Goal: Navigation & Orientation: Find specific page/section

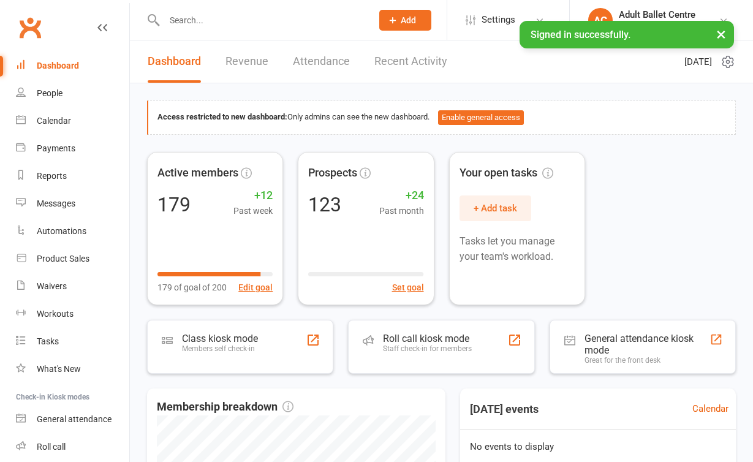
click at [413, 54] on link "Recent Activity" at bounding box center [411, 61] width 73 height 42
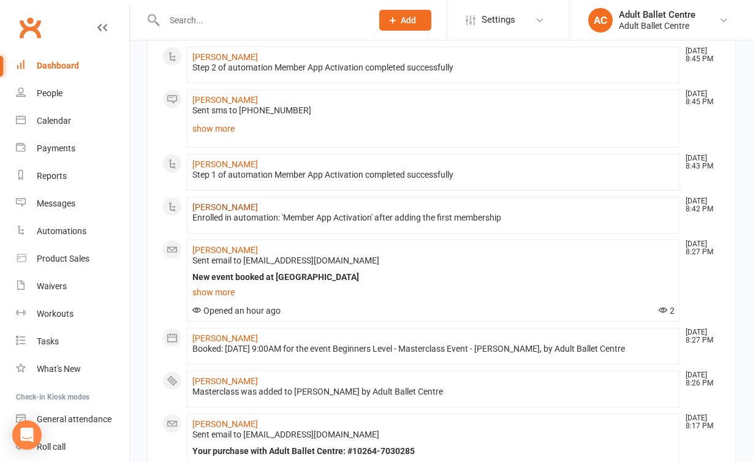
scroll to position [599, 0]
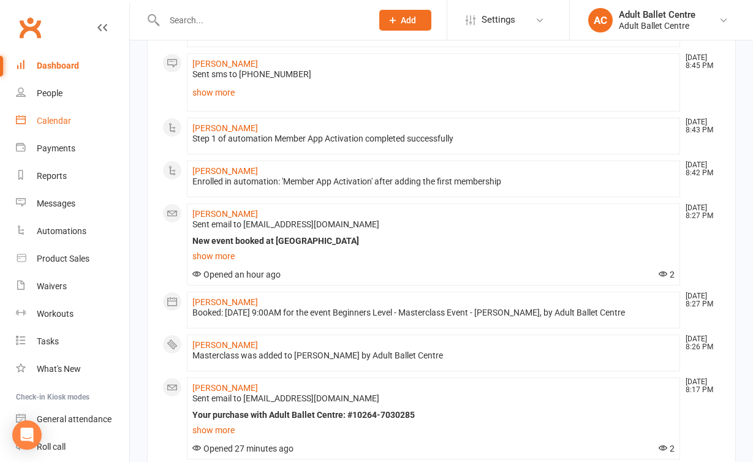
click at [66, 123] on div "Calendar" at bounding box center [54, 121] width 34 height 10
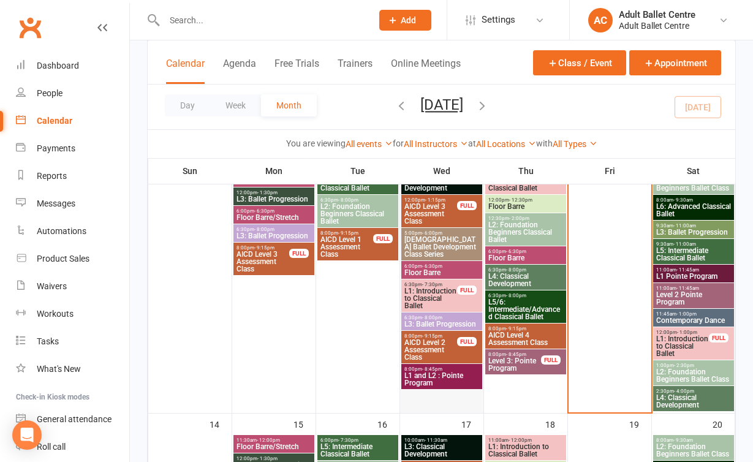
scroll to position [360, 0]
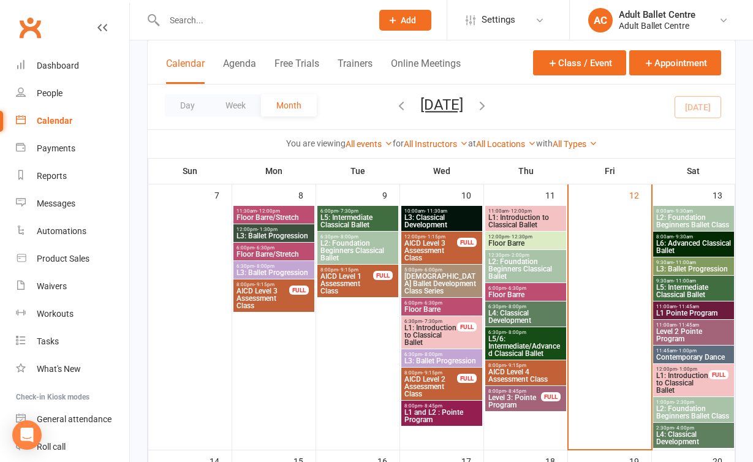
click at [676, 280] on span "- 11:00am" at bounding box center [685, 281] width 23 height 6
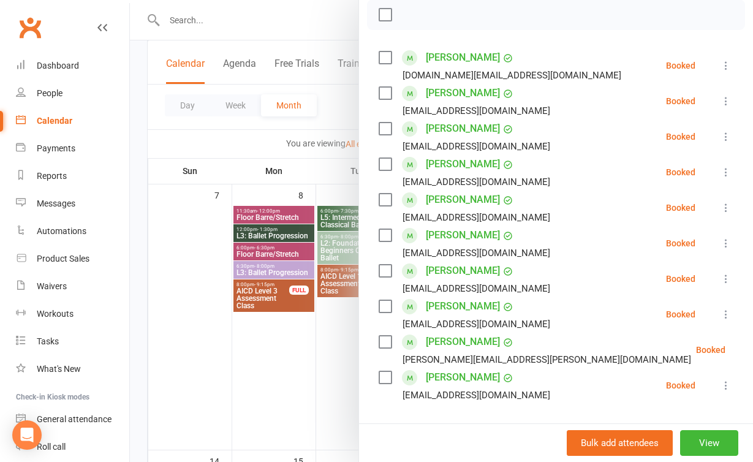
scroll to position [187, 0]
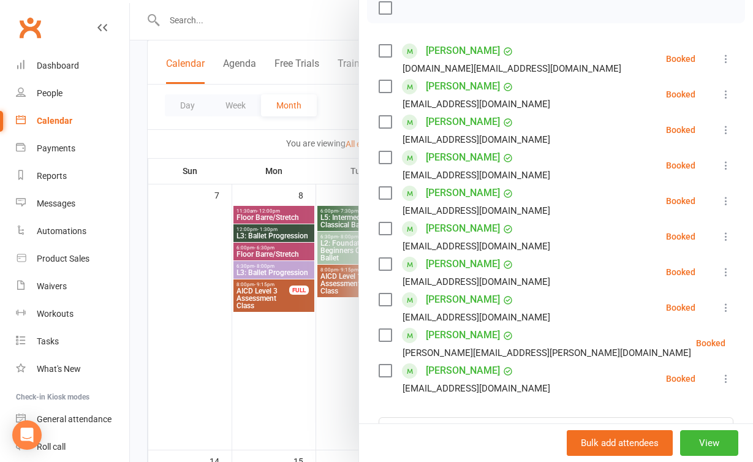
click at [315, 392] on div at bounding box center [442, 231] width 624 height 462
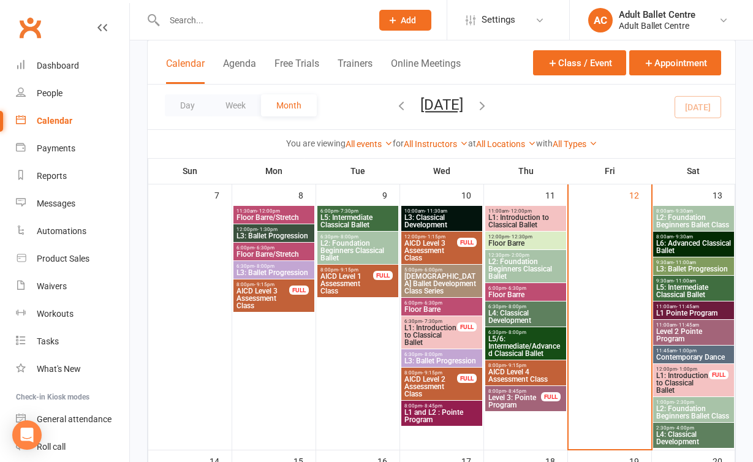
click at [694, 237] on span "8:00am - 9:30am" at bounding box center [694, 237] width 76 height 6
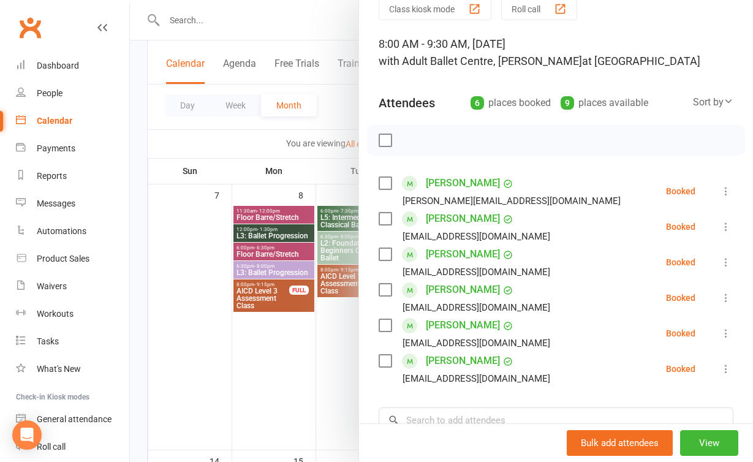
scroll to position [33, 0]
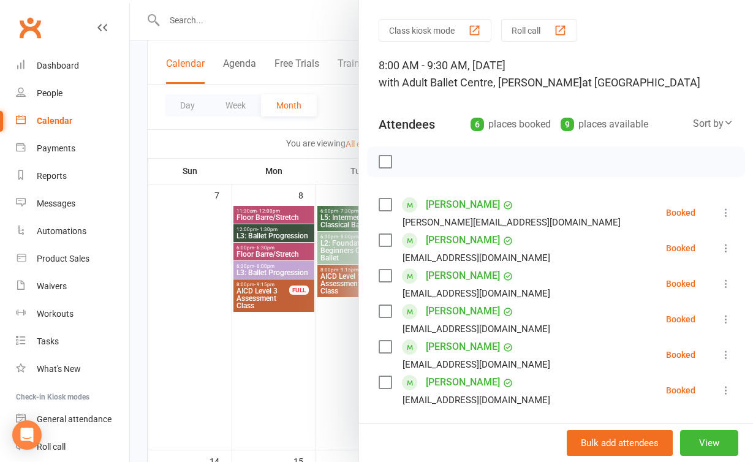
click at [317, 405] on div at bounding box center [442, 231] width 624 height 462
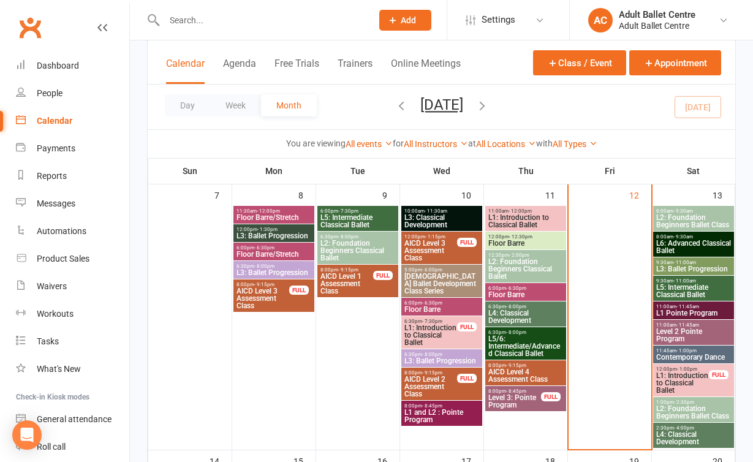
click at [687, 210] on span "- 9:30am" at bounding box center [684, 211] width 20 height 6
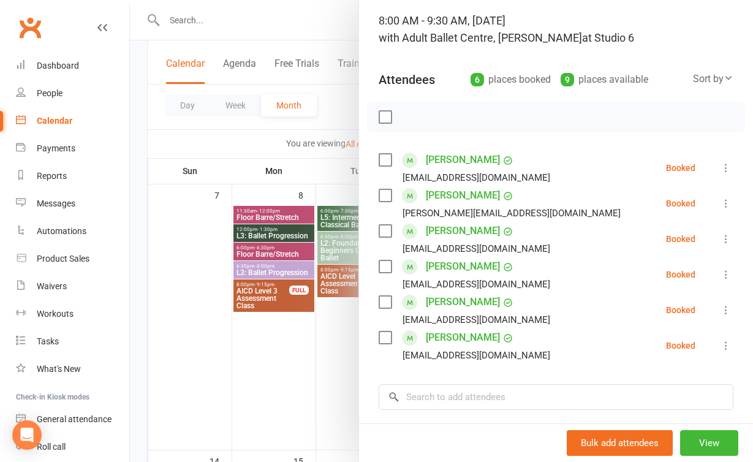
scroll to position [78, 0]
click at [311, 385] on div at bounding box center [442, 231] width 624 height 462
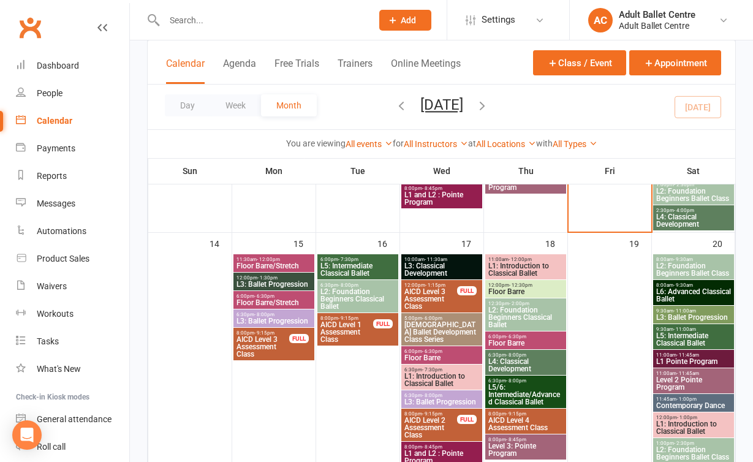
scroll to position [600, 0]
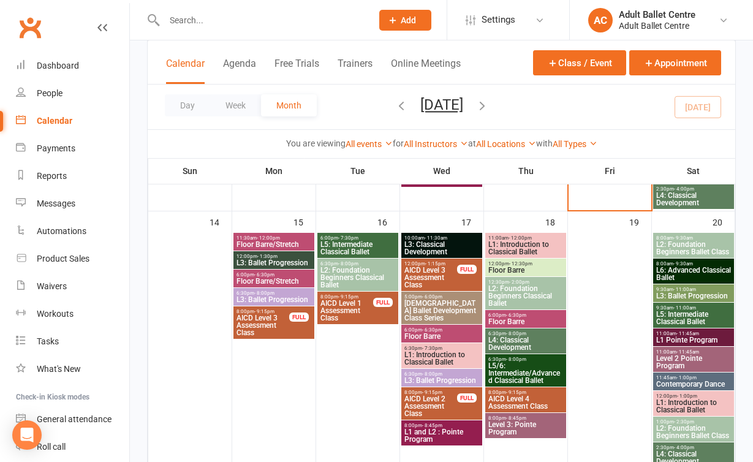
click at [692, 287] on span "- 11:00am" at bounding box center [685, 290] width 23 height 6
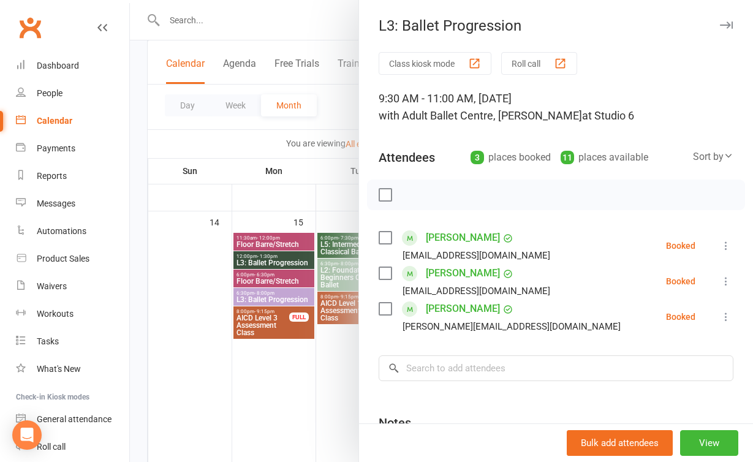
click at [294, 376] on div at bounding box center [442, 231] width 624 height 462
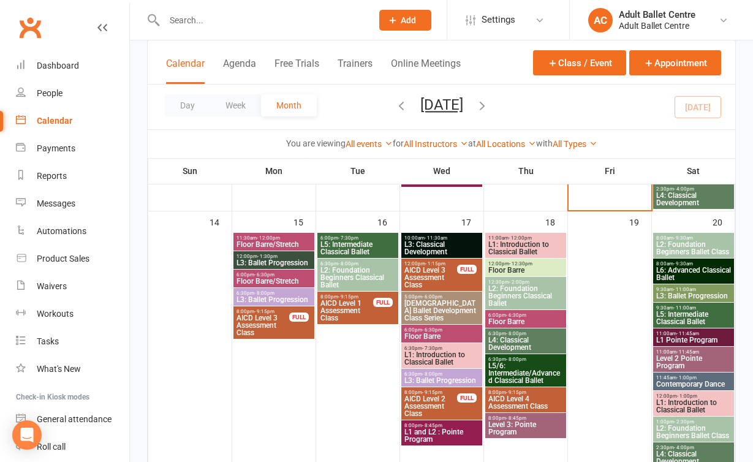
click at [372, 242] on span "L5: Intermediate Classical Ballet" at bounding box center [358, 248] width 76 height 15
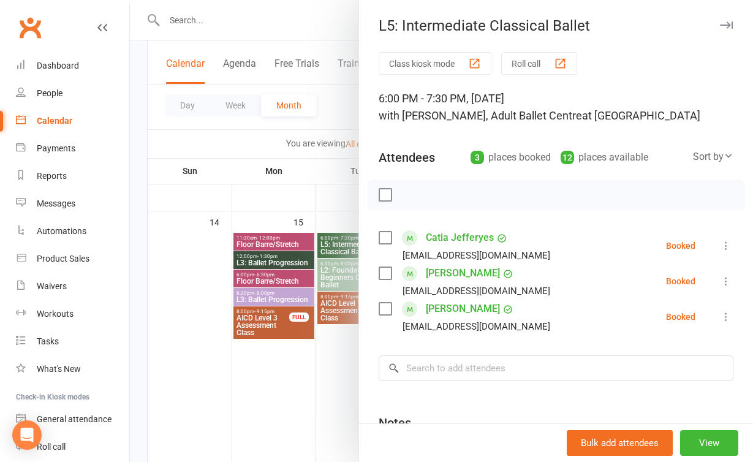
click at [312, 405] on div at bounding box center [442, 231] width 624 height 462
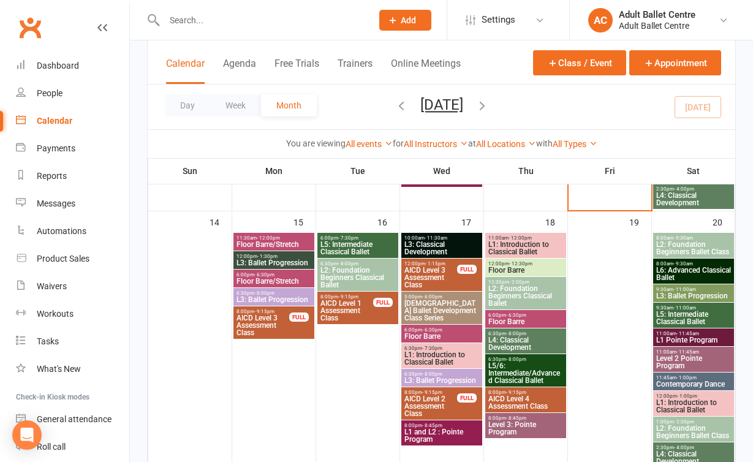
click at [525, 369] on span "L5/6: Intermediate/Advanced Classical Ballet" at bounding box center [526, 373] width 76 height 22
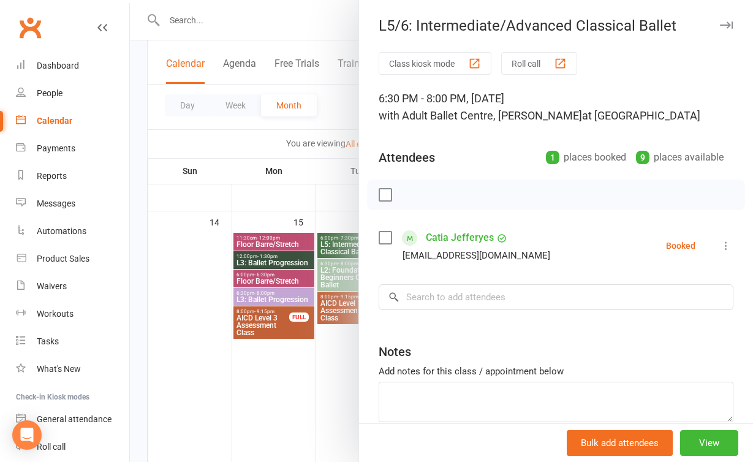
click at [325, 400] on div at bounding box center [442, 231] width 624 height 462
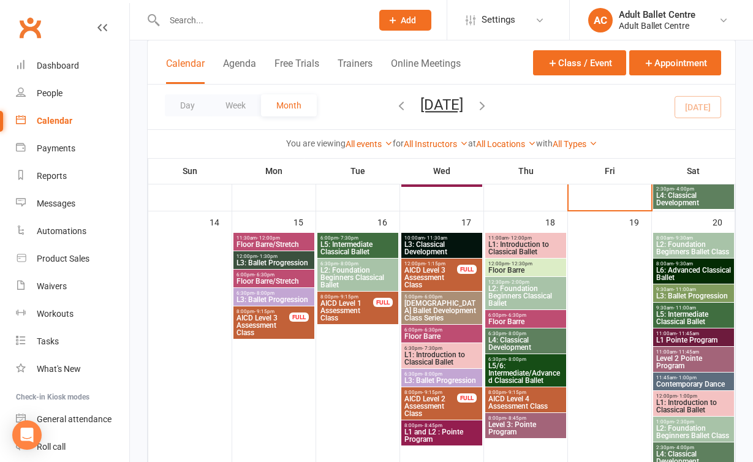
click at [669, 270] on span "L6: Advanced Classical Ballet" at bounding box center [694, 274] width 76 height 15
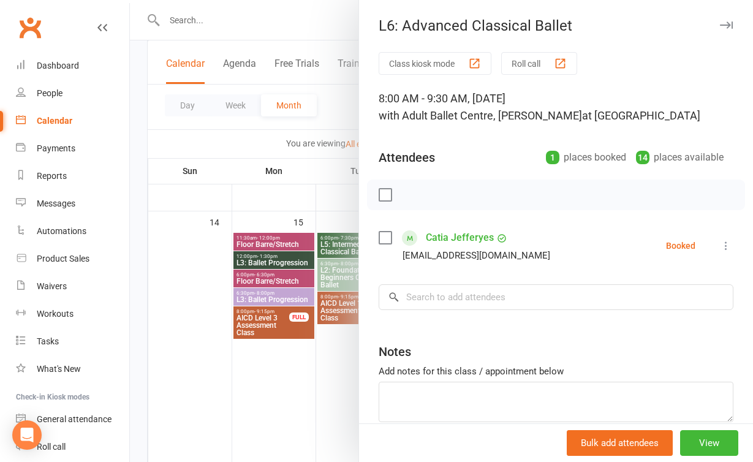
click at [286, 352] on div at bounding box center [442, 231] width 624 height 462
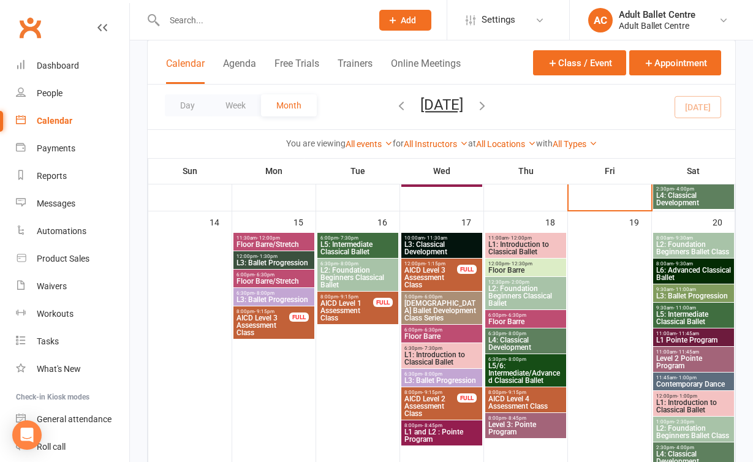
click at [200, 28] on input "text" at bounding box center [262, 20] width 203 height 17
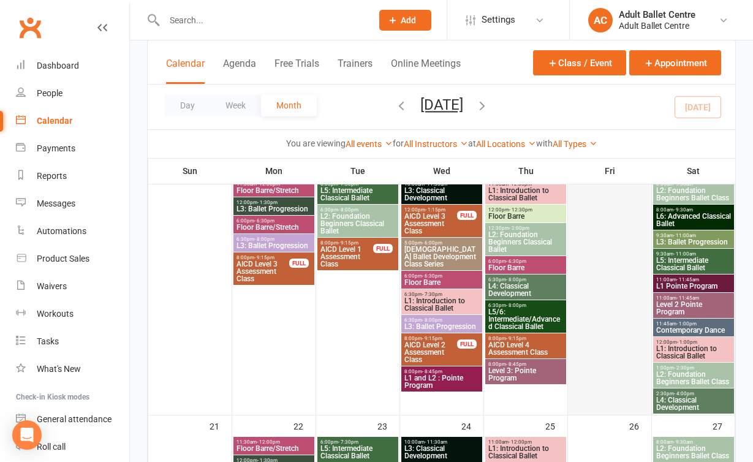
scroll to position [655, 0]
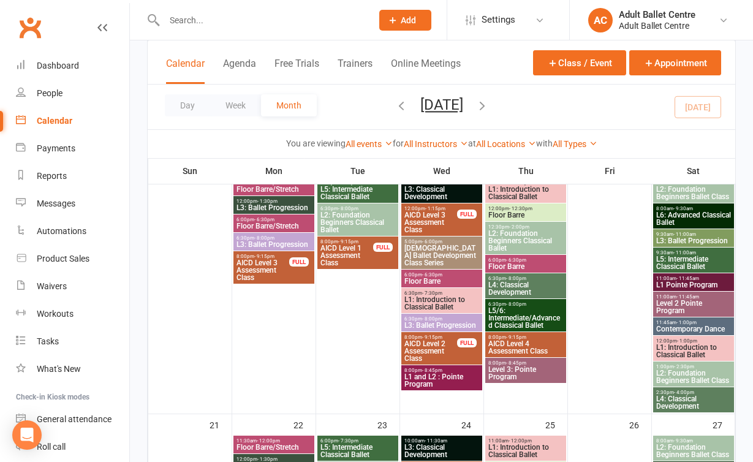
click at [677, 384] on span "L2: Foundation Beginners Ballet Class" at bounding box center [694, 377] width 76 height 15
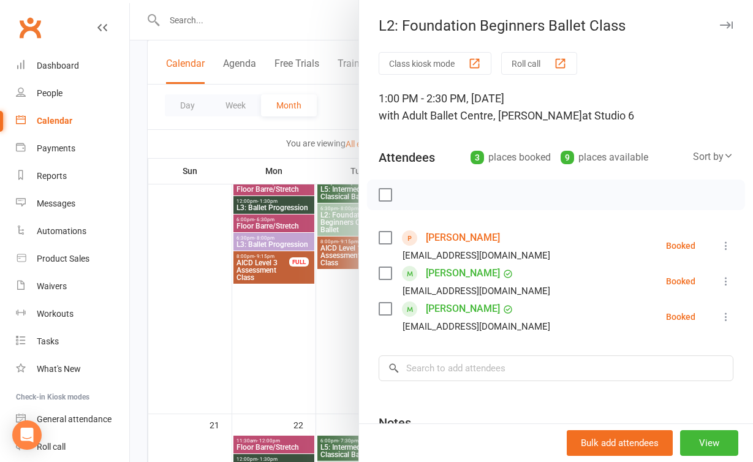
click at [332, 333] on div at bounding box center [442, 231] width 624 height 462
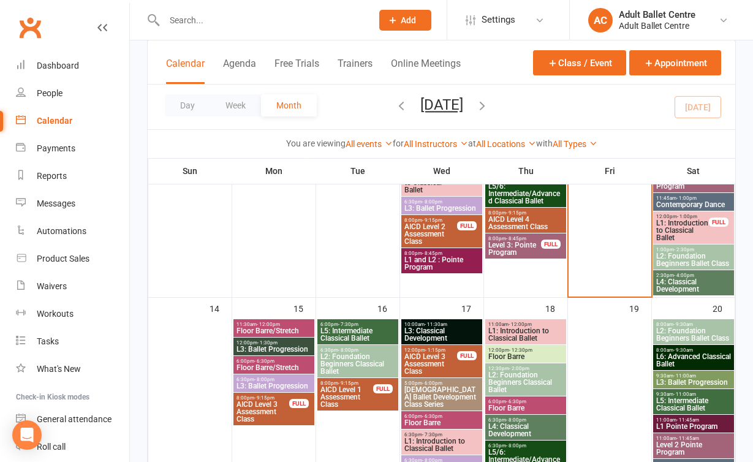
scroll to position [491, 0]
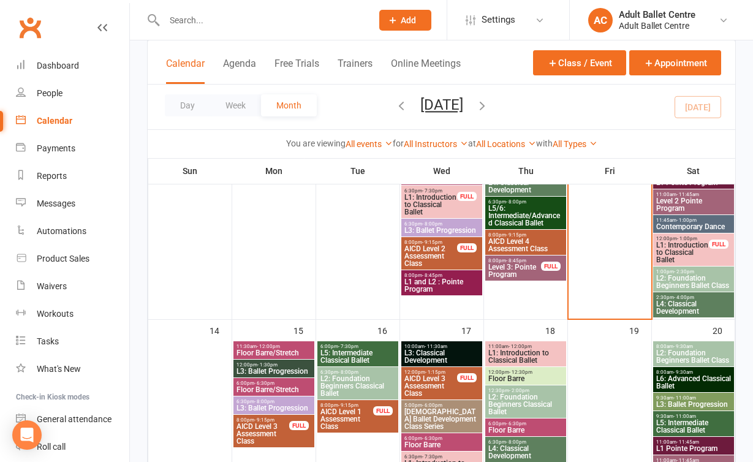
click at [657, 278] on span "L2: Foundation Beginners Ballet Class" at bounding box center [694, 282] width 76 height 15
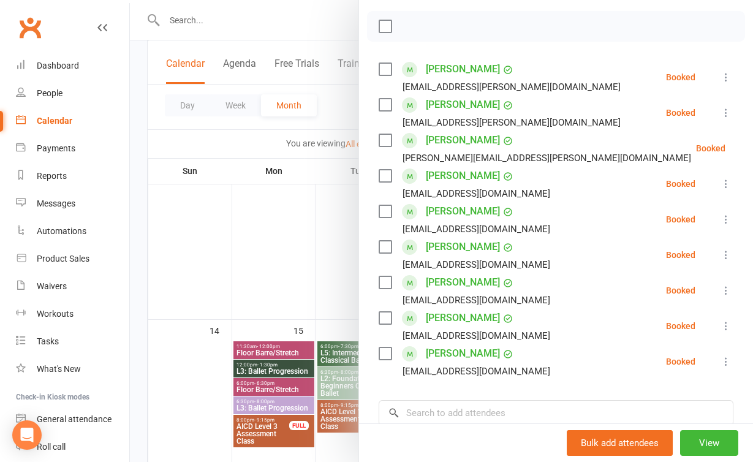
scroll to position [177, 0]
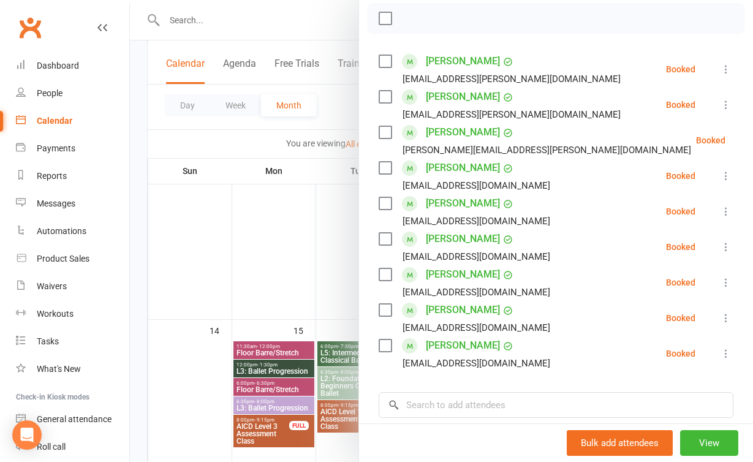
click at [302, 270] on div at bounding box center [442, 231] width 624 height 462
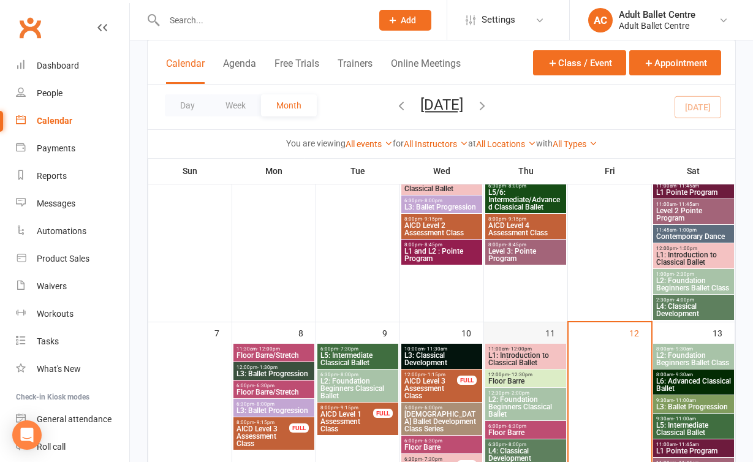
scroll to position [209, 0]
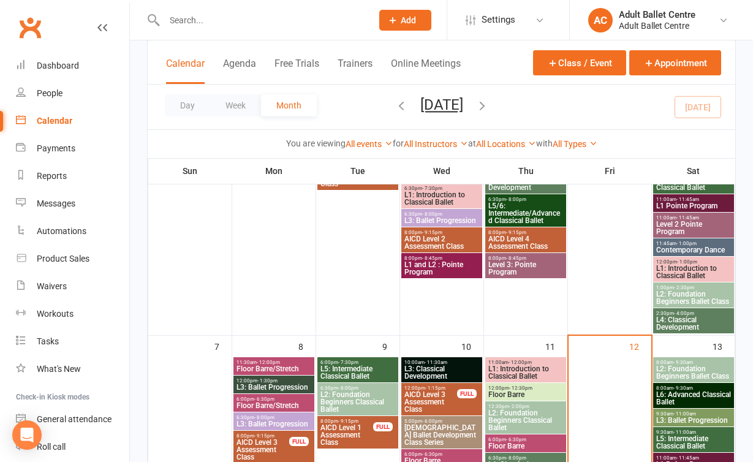
click at [708, 289] on span "1:00pm - 2:30pm" at bounding box center [694, 288] width 76 height 6
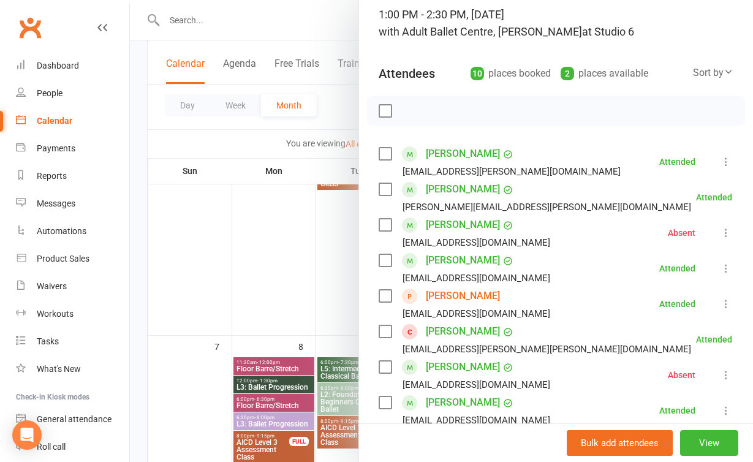
scroll to position [99, 0]
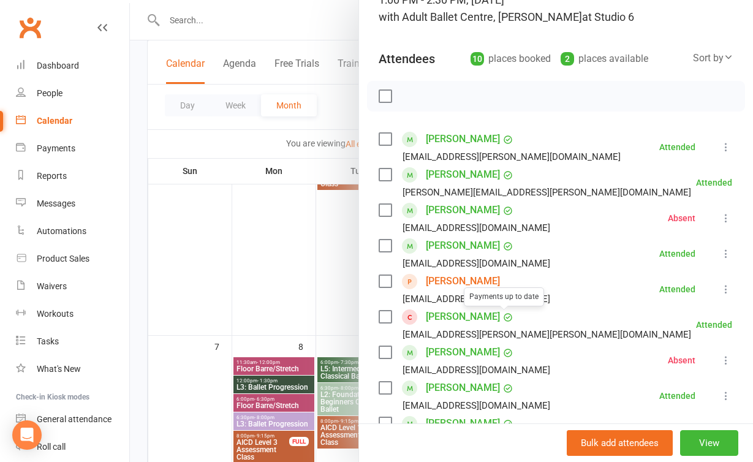
click at [456, 281] on link "[PERSON_NAME]" at bounding box center [463, 282] width 74 height 20
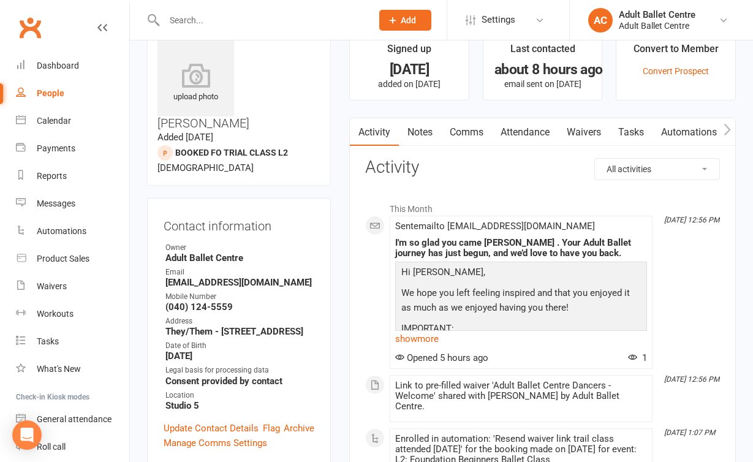
scroll to position [31, 0]
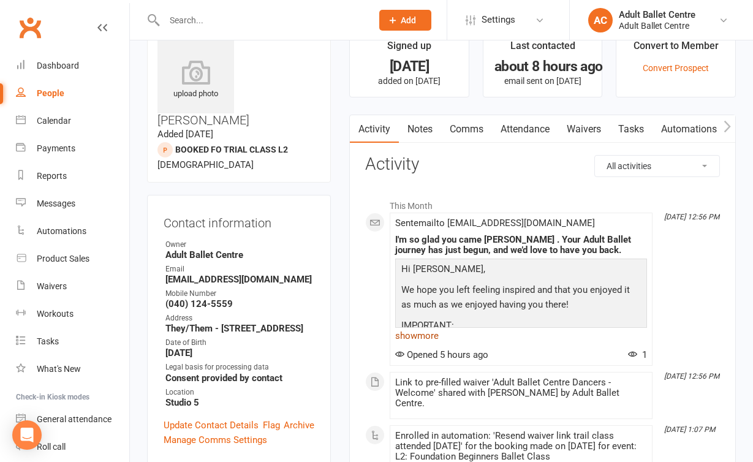
click at [427, 334] on link "show more" at bounding box center [521, 335] width 252 height 17
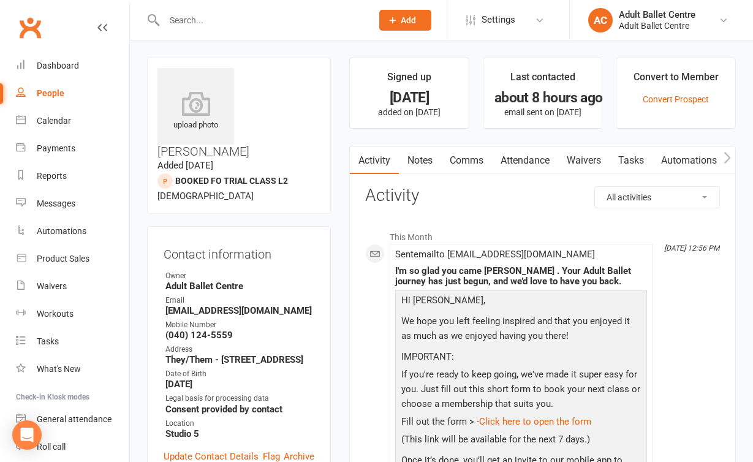
scroll to position [0, 0]
